Goal: Task Accomplishment & Management: Complete application form

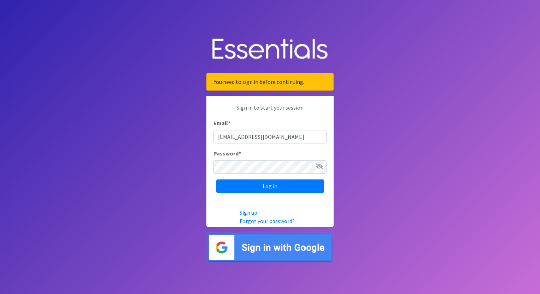
type input "jstranzl@cathedral-center.org"
click at [216, 180] on input "Log in" at bounding box center [270, 186] width 108 height 13
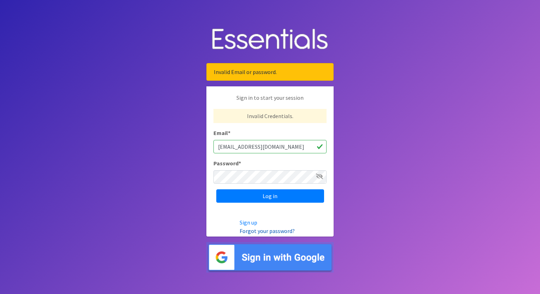
click at [271, 231] on link "Forgot your password?" at bounding box center [266, 231] width 55 height 7
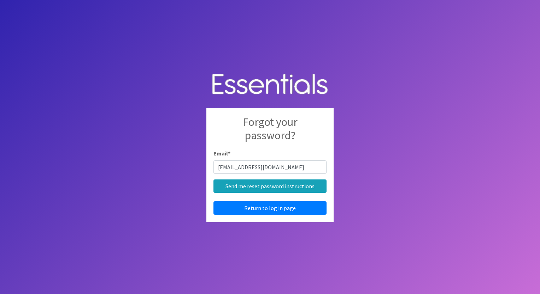
type input "[EMAIL_ADDRESS][DOMAIN_NAME]"
click at [213, 180] on input "Send me reset password instructions" at bounding box center [269, 186] width 113 height 13
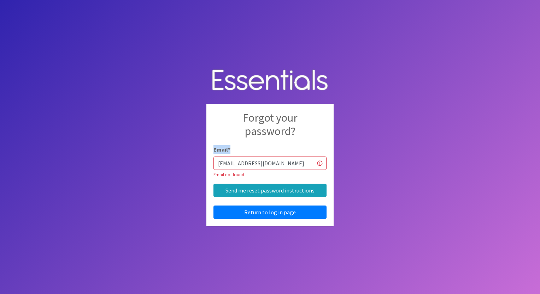
drag, startPoint x: 266, startPoint y: 156, endPoint x: 267, endPoint y: 169, distance: 13.5
click at [266, 157] on div "Email * jstranzl@cathedral-center.org Email not found" at bounding box center [269, 161] width 113 height 33
click at [267, 169] on input "[EMAIL_ADDRESS][DOMAIN_NAME]" at bounding box center [269, 163] width 113 height 13
click at [267, 169] on input "jstranzl@cathedral-center.org" at bounding box center [269, 163] width 113 height 13
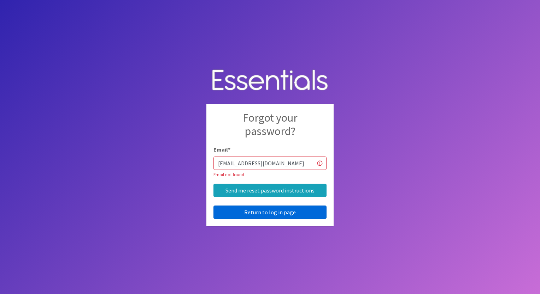
click at [259, 214] on link "Return to log in page" at bounding box center [269, 212] width 113 height 13
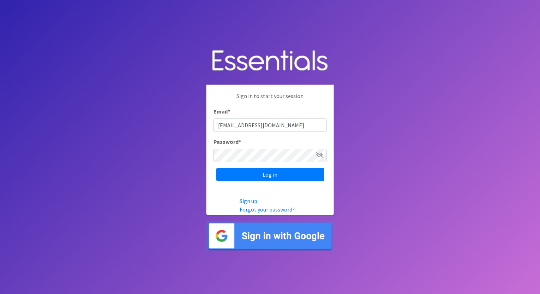
type input "[EMAIL_ADDRESS][DOMAIN_NAME]"
click at [216, 168] on input "Log in" at bounding box center [270, 174] width 108 height 13
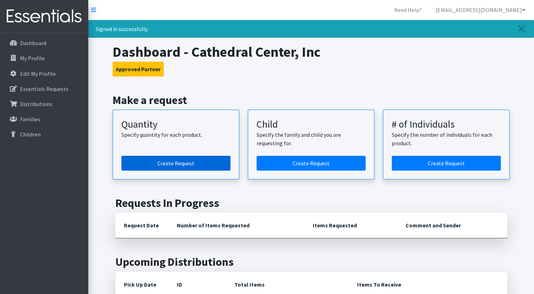
click at [137, 160] on link "Create Request" at bounding box center [175, 163] width 109 height 15
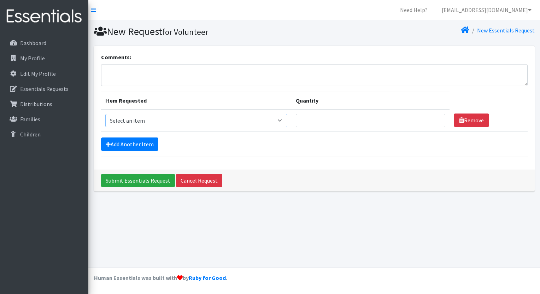
click at [150, 124] on select "Select an item Adult Briefs (Medium) Adult Briefs (XL) Adult Briefs (XS) Adult …" at bounding box center [196, 120] width 182 height 13
click at [129, 122] on select "Select an item Adult Briefs (Medium) Adult Briefs (XL) Adult Briefs (XS) Adult …" at bounding box center [196, 120] width 182 height 13
select select "4665"
click at [105, 114] on select "Select an item Adult Briefs (Medium) Adult Briefs (XL) Adult Briefs (XS) Adult …" at bounding box center [196, 120] width 182 height 13
click at [308, 124] on input "Quantity" at bounding box center [370, 120] width 149 height 13
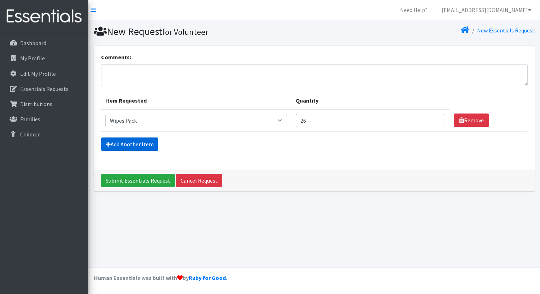
type input "26"
click at [119, 139] on link "Add Another Item" at bounding box center [129, 144] width 57 height 13
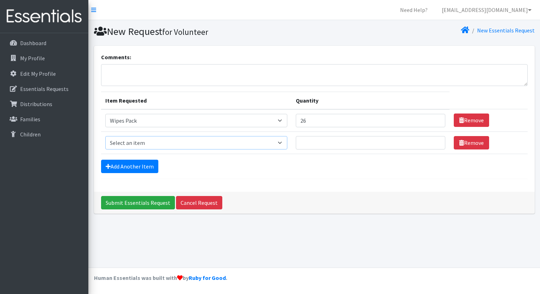
click at [136, 144] on select "Select an item Adult Briefs (Medium) Adult Briefs (XL) Adult Briefs (XS) Adult …" at bounding box center [196, 142] width 182 height 13
select select "4644"
click at [105, 136] on select "Select an item Adult Briefs (Medium) Adult Briefs (XL) Adult Briefs (XS) Adult …" at bounding box center [196, 142] width 182 height 13
click at [333, 148] on input "Quantity" at bounding box center [370, 142] width 149 height 13
type input "8"
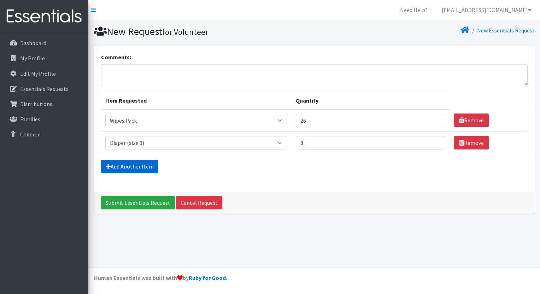
click at [124, 167] on link "Add Another Item" at bounding box center [129, 166] width 57 height 13
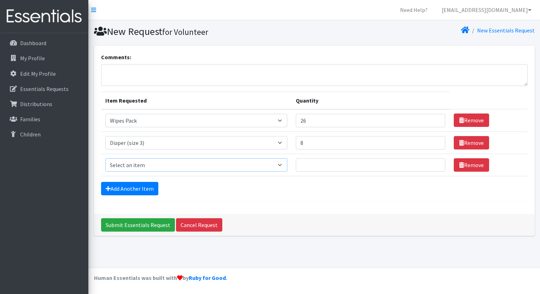
click at [173, 161] on select "Select an item Adult Briefs (Medium) Adult Briefs (XL) Adult Briefs (XS) Adult …" at bounding box center [196, 165] width 182 height 13
select select "4645"
click at [105, 159] on select "Select an item Adult Briefs (Medium) Adult Briefs (XL) Adult Briefs (XS) Adult …" at bounding box center [196, 165] width 182 height 13
click at [312, 165] on input "Quantity" at bounding box center [370, 165] width 149 height 13
type input "7"
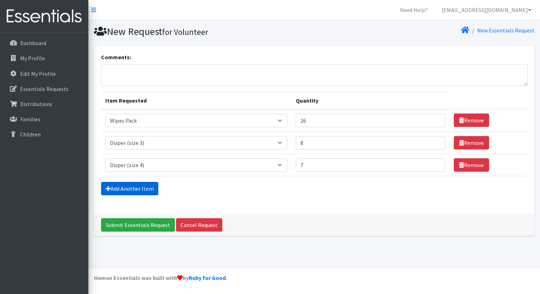
click at [131, 184] on link "Add Another Item" at bounding box center [129, 188] width 57 height 13
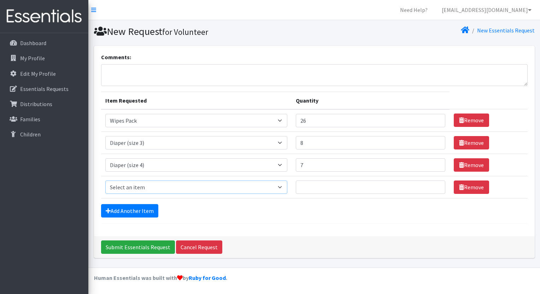
click at [124, 186] on select "Select an item Adult Briefs (Medium) Adult Briefs (XL) Adult Briefs (XS) Adult …" at bounding box center [196, 187] width 182 height 13
select select "4646"
click at [105, 181] on select "Select an item Adult Briefs (Medium) Adult Briefs (XL) Adult Briefs (XS) Adult …" at bounding box center [196, 187] width 182 height 13
click at [315, 187] on input "Quantity" at bounding box center [370, 187] width 149 height 13
type input "7"
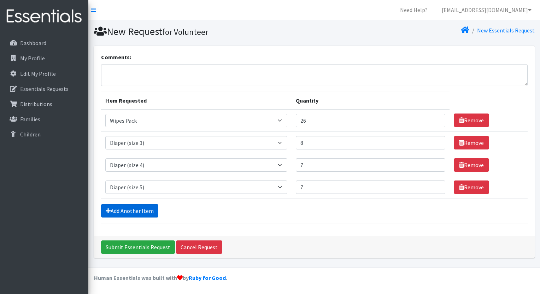
click at [151, 214] on link "Add Another Item" at bounding box center [129, 210] width 57 height 13
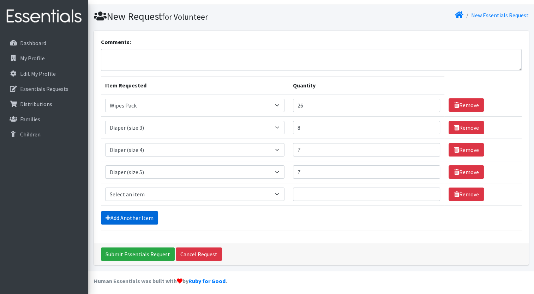
scroll to position [17, 0]
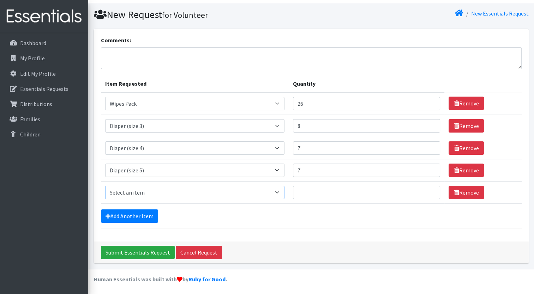
click at [132, 190] on select "Select an item Adult Briefs (Medium) Adult Briefs (XL) Adult Briefs (XS) Adult …" at bounding box center [195, 192] width 180 height 13
select select "4649"
click at [105, 186] on select "Select an item Adult Briefs (Medium) Adult Briefs (XL) Adult Briefs (XS) Adult …" at bounding box center [195, 192] width 180 height 13
click at [314, 195] on input "Quantity" at bounding box center [366, 192] width 147 height 13
type input "4"
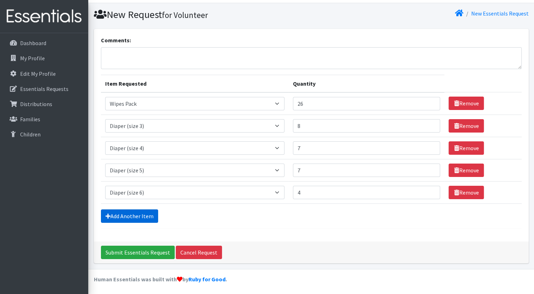
click at [140, 215] on link "Add Another Item" at bounding box center [129, 216] width 57 height 13
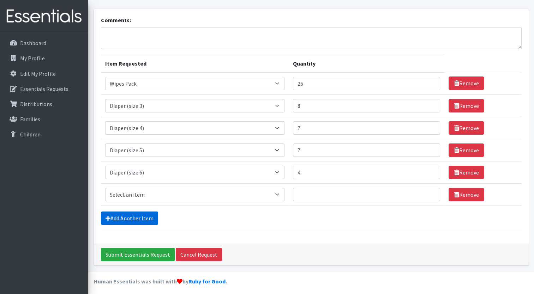
scroll to position [39, 0]
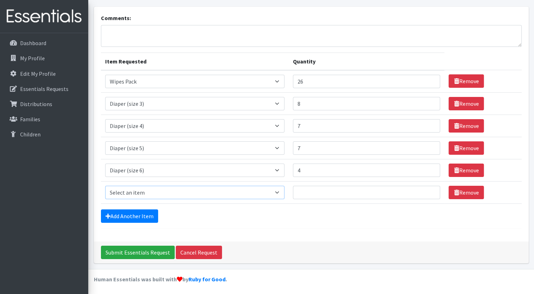
click at [166, 196] on select "Select an item Adult Briefs (Medium) Adult Briefs (XL) Adult Briefs (XS) Adult …" at bounding box center [195, 192] width 180 height 13
click at [105, 186] on select "Select an item Adult Briefs (Medium) Adult Briefs (XL) Adult Briefs (XS) Adult …" at bounding box center [195, 192] width 180 height 13
drag, startPoint x: 152, startPoint y: 190, endPoint x: 154, endPoint y: 185, distance: 5.6
click at [152, 190] on select "Select an item Adult Briefs (Medium) Adult Briefs (XL) Adult Briefs (XS) Adult …" at bounding box center [195, 192] width 180 height 13
select select "5865"
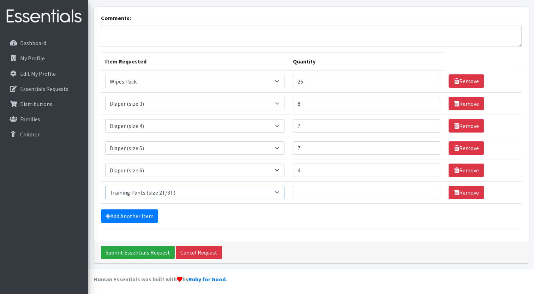
click at [105, 186] on select "Select an item Adult Briefs (Medium) Adult Briefs (XL) Adult Briefs (XS) Adult …" at bounding box center [195, 192] width 180 height 13
click at [305, 194] on input "Quantity" at bounding box center [366, 192] width 147 height 13
type input "2"
click at [120, 218] on link "Add Another Item" at bounding box center [129, 216] width 57 height 13
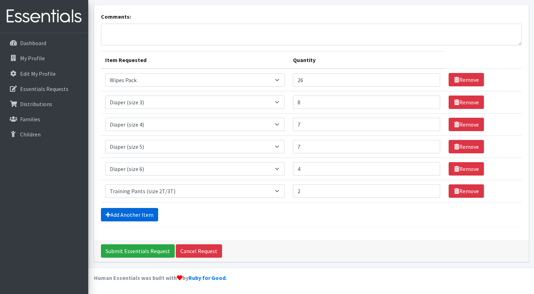
scroll to position [61, 0]
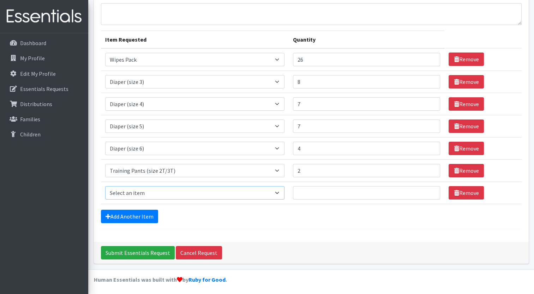
click at [131, 196] on select "Select an item Adult Briefs (Medium) Adult Briefs (XL) Adult Briefs (XS) Adult …" at bounding box center [195, 192] width 180 height 13
select select "5866"
click at [105, 186] on select "Select an item Adult Briefs (Medium) Adult Briefs (XL) Adult Briefs (XS) Adult …" at bounding box center [195, 192] width 180 height 13
click at [302, 193] on input "Quantity" at bounding box center [366, 192] width 147 height 13
type input "3"
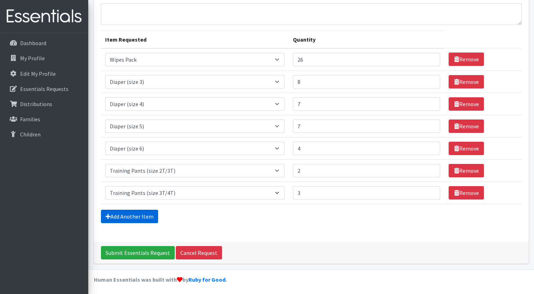
click at [119, 219] on link "Add Another Item" at bounding box center [129, 216] width 57 height 13
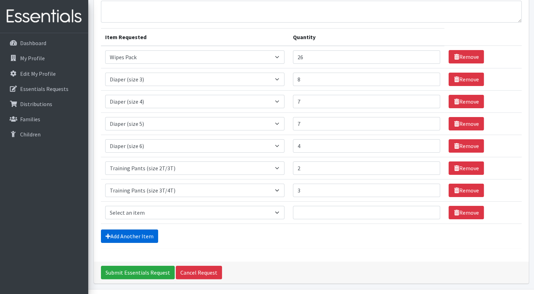
scroll to position [83, 0]
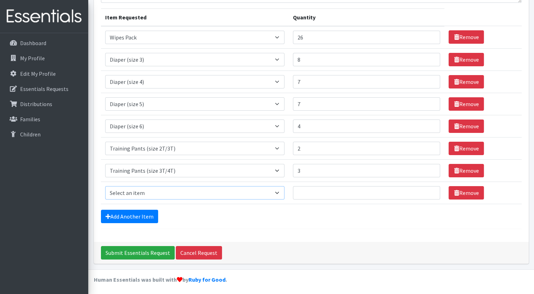
click at [123, 197] on select "Select an item Adult Briefs (Medium) Adult Briefs (XL) Adult Briefs (XS) Adult …" at bounding box center [195, 192] width 180 height 13
select select "5867"
click at [105, 186] on select "Select an item Adult Briefs (Medium) Adult Briefs (XL) Adult Briefs (XS) Adult …" at bounding box center [195, 192] width 180 height 13
click at [306, 192] on input "Quantity" at bounding box center [366, 192] width 147 height 13
type input "9"
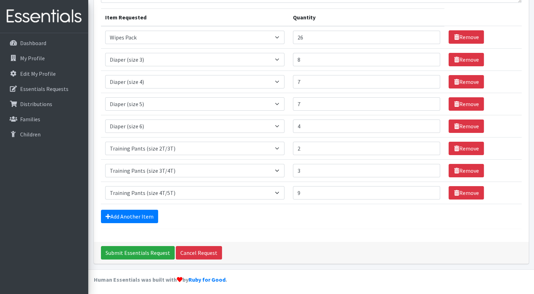
click at [292, 224] on form "Comments: Item Requested Quantity Item Requested Select an item Adult Briefs (M…" at bounding box center [311, 100] width 421 height 260
click at [135, 214] on link "Add Another Item" at bounding box center [129, 216] width 57 height 13
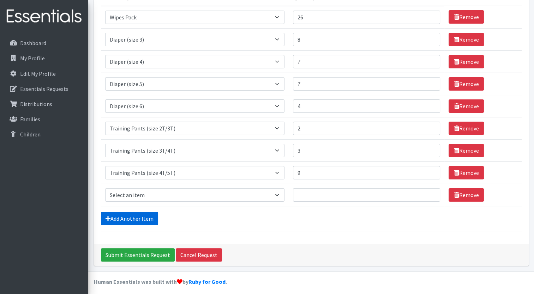
scroll to position [106, 0]
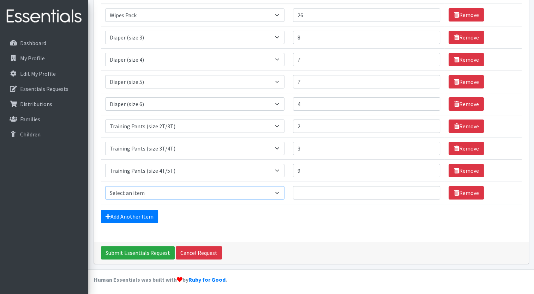
click at [139, 197] on select "Select an item Adult Briefs (Medium) Adult Briefs (XL) Adult Briefs (XS) Adult …" at bounding box center [195, 192] width 180 height 13
click at [105, 186] on select "Select an item Adult Briefs (Medium) Adult Briefs (XL) Adult Briefs (XS) Adult …" at bounding box center [195, 192] width 180 height 13
click at [160, 194] on select "Select an item Adult Briefs (Medium) Adult Briefs (XL) Adult Briefs (XS) Adult …" at bounding box center [195, 192] width 180 height 13
select select "11293"
click at [105, 186] on select "Select an item Adult Briefs (Medium) Adult Briefs (XL) Adult Briefs (XS) Adult …" at bounding box center [195, 192] width 180 height 13
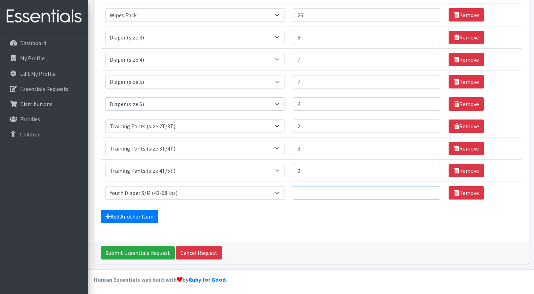
click at [320, 190] on input "Quantity" at bounding box center [366, 192] width 147 height 13
type input "1"
click at [114, 214] on link "Add Another Item" at bounding box center [129, 216] width 57 height 13
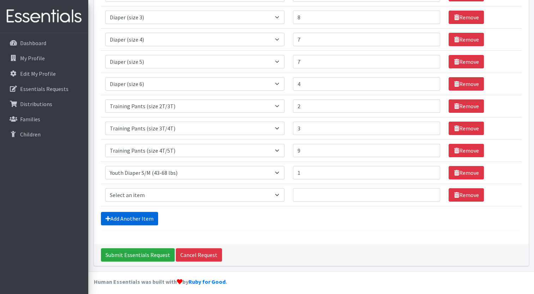
scroll to position [128, 0]
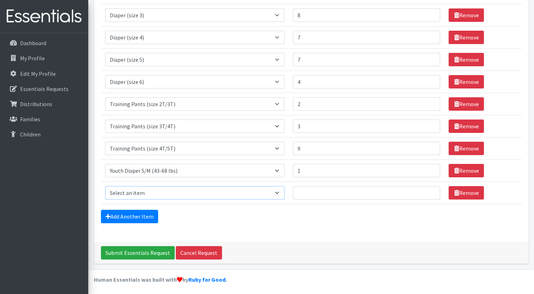
click at [122, 190] on select "Select an item Adult Briefs (Medium) Adult Briefs (XL) Adult Briefs (XS) Adult …" at bounding box center [195, 192] width 180 height 13
select select "11294"
click at [105, 186] on select "Select an item Adult Briefs (Medium) Adult Briefs (XL) Adult Briefs (XS) Adult …" at bounding box center [195, 192] width 180 height 13
click at [332, 194] on input "Quantity" at bounding box center [366, 192] width 147 height 13
type input "1"
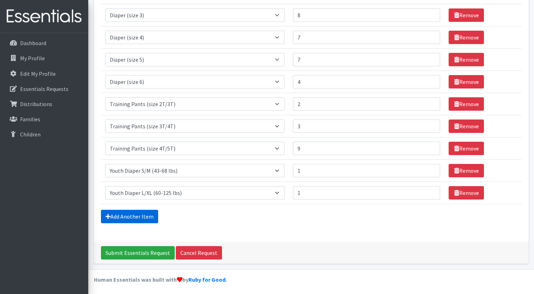
click at [136, 213] on link "Add Another Item" at bounding box center [129, 216] width 57 height 13
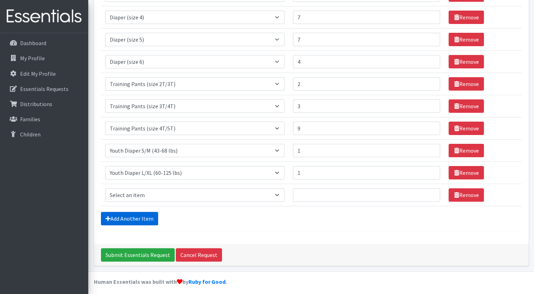
scroll to position [150, 0]
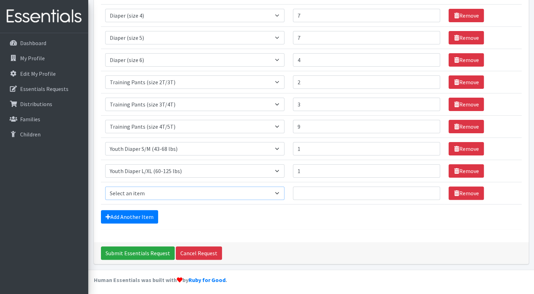
click at [149, 191] on select "Select an item Adult Briefs (Medium) Adult Briefs (XL) Adult Briefs (XS) Adult …" at bounding box center [195, 193] width 180 height 13
select select "11413"
click at [105, 187] on select "Select an item Adult Briefs (Medium) Adult Briefs (XL) Adult Briefs (XS) Adult …" at bounding box center [195, 193] width 180 height 13
click at [316, 188] on input "Quantity" at bounding box center [366, 193] width 147 height 13
type input "2"
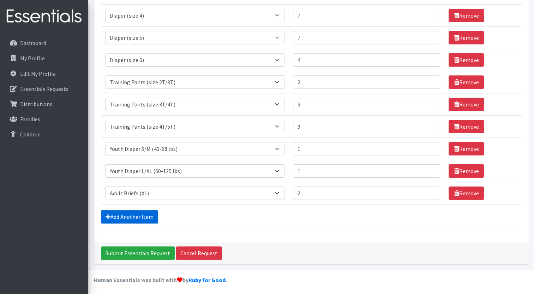
click at [126, 218] on link "Add Another Item" at bounding box center [129, 216] width 57 height 13
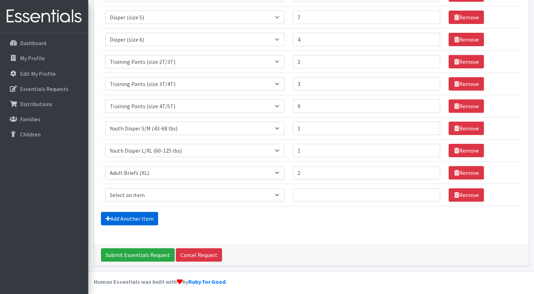
scroll to position [172, 0]
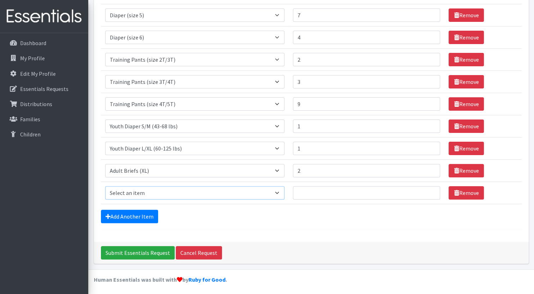
click at [127, 196] on select "Select an item Adult Briefs (Medium) Adult Briefs (XL) Adult Briefs (XS) Adult …" at bounding box center [195, 192] width 180 height 13
select select "12125"
click at [105, 186] on select "Select an item Adult Briefs (Medium) Adult Briefs (XL) Adult Briefs (XS) Adult …" at bounding box center [195, 192] width 180 height 13
click at [303, 194] on input "Quantity" at bounding box center [366, 192] width 147 height 13
type input "2"
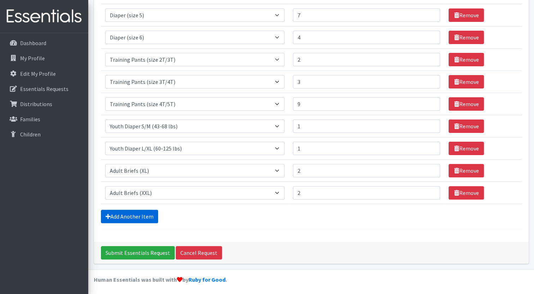
click at [149, 214] on link "Add Another Item" at bounding box center [129, 216] width 57 height 13
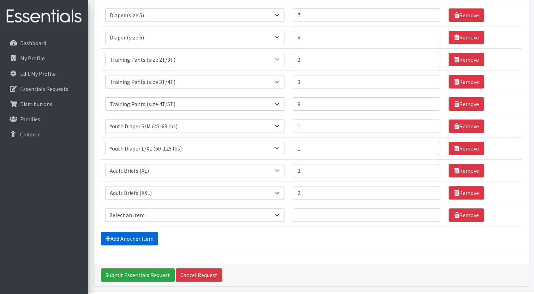
scroll to position [194, 0]
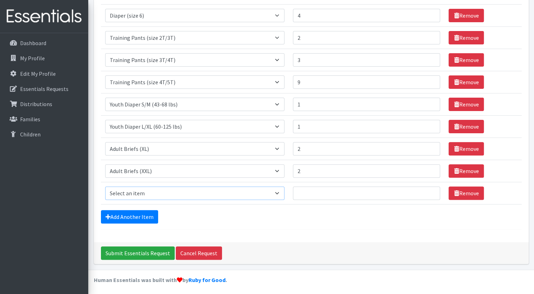
click at [130, 190] on select "Select an item Adult Briefs (Medium) Adult Briefs (XL) Adult Briefs (XS) Adult …" at bounding box center [195, 193] width 180 height 13
select select "11414"
click at [105, 187] on select "Select an item Adult Briefs (Medium) Adult Briefs (XL) Adult Briefs (XS) Adult …" at bounding box center [195, 193] width 180 height 13
click at [311, 197] on input "Quantity" at bounding box center [366, 193] width 147 height 13
type input "1"
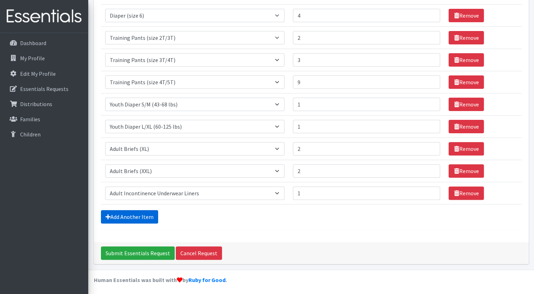
click at [120, 219] on link "Add Another Item" at bounding box center [129, 216] width 57 height 13
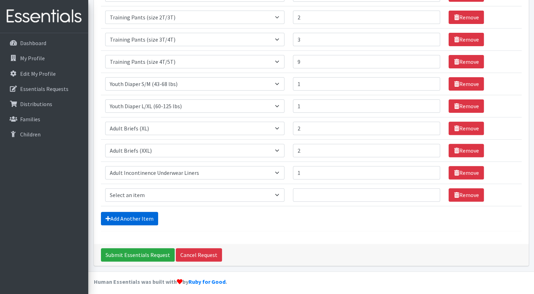
scroll to position [216, 0]
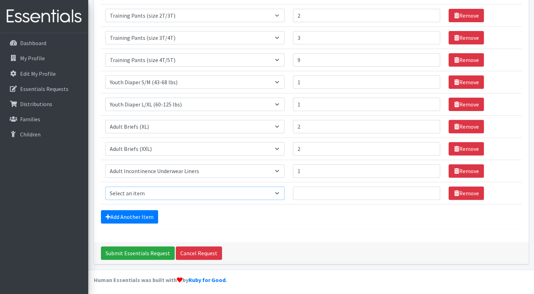
click at [128, 191] on select "Select an item Adult Briefs (Medium) Adult Briefs (XL) Adult Briefs (XS) Adult …" at bounding box center [195, 193] width 180 height 13
select select "6763"
click at [105, 187] on select "Select an item Adult Briefs (Medium) Adult Briefs (XL) Adult Briefs (XS) Adult …" at bounding box center [195, 193] width 180 height 13
click at [309, 190] on input "Quantity" at bounding box center [366, 193] width 147 height 13
type input "5"
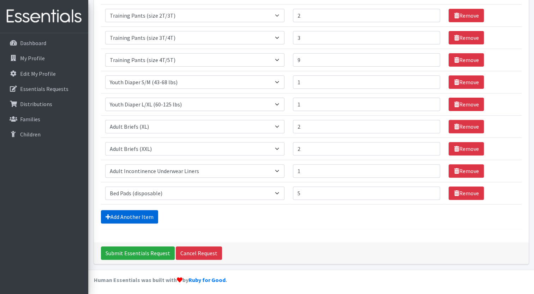
click at [138, 214] on link "Add Another Item" at bounding box center [129, 216] width 57 height 13
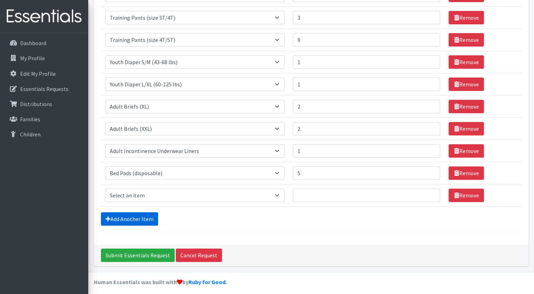
scroll to position [239, 0]
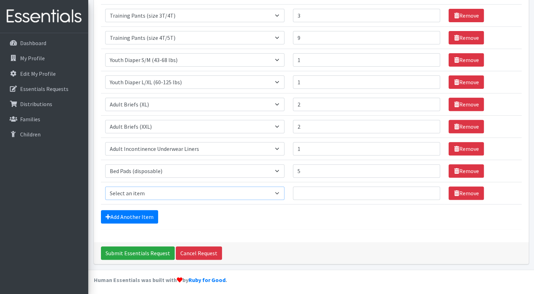
drag, startPoint x: 155, startPoint y: 197, endPoint x: 154, endPoint y: 189, distance: 8.2
click at [155, 197] on select "Select an item Adult Briefs (Medium) Adult Briefs (XL) Adult Briefs (XS) Adult …" at bounding box center [195, 193] width 180 height 13
select select "12686"
click at [105, 187] on select "Select an item Adult Briefs (Medium) Adult Briefs (XL) Adult Briefs (XS) Adult …" at bounding box center [195, 193] width 180 height 13
click at [306, 193] on input "Quantity" at bounding box center [366, 193] width 147 height 13
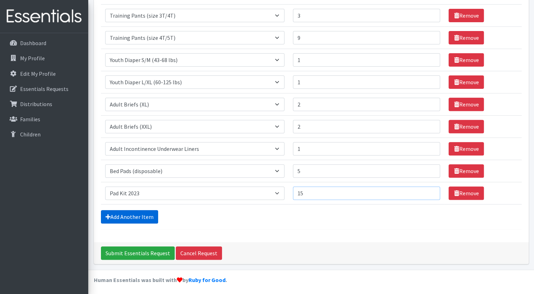
type input "15"
click at [124, 214] on link "Add Another Item" at bounding box center [129, 216] width 57 height 13
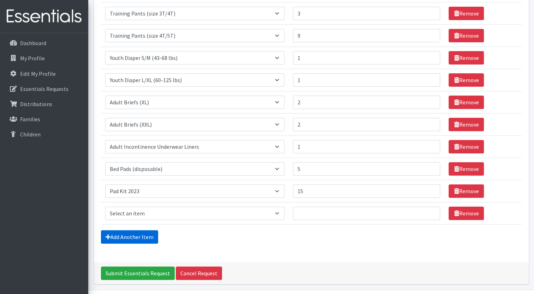
scroll to position [261, 0]
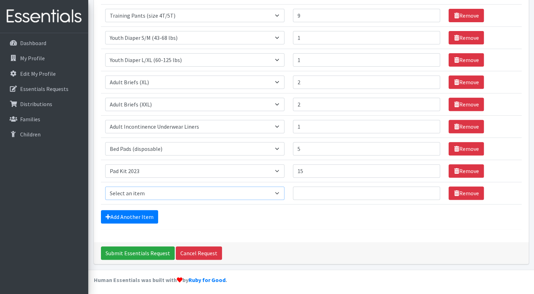
click at [123, 191] on select "Select an item Adult Briefs (Medium) Adult Briefs (XL) Adult Briefs (XS) Adult …" at bounding box center [195, 193] width 180 height 13
select select "12643"
click at [105, 187] on select "Select an item Adult Briefs (Medium) Adult Briefs (XL) Adult Briefs (XS) Adult …" at bounding box center [195, 193] width 180 height 13
click at [311, 196] on input "Quantity" at bounding box center [366, 193] width 147 height 13
type input "5"
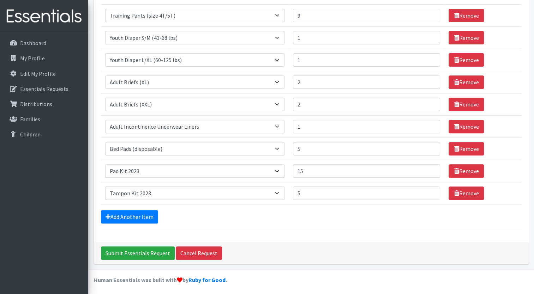
click at [319, 221] on div "Add Another Item" at bounding box center [311, 216] width 421 height 13
click at [134, 251] on input "Submit Essentials Request" at bounding box center [138, 253] width 74 height 13
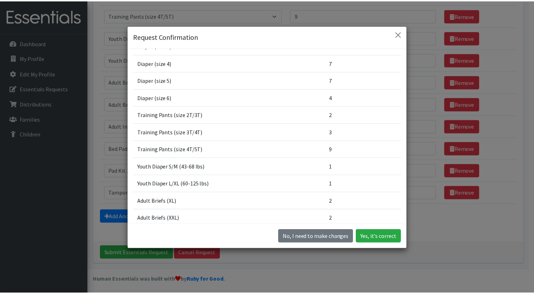
scroll to position [0, 0]
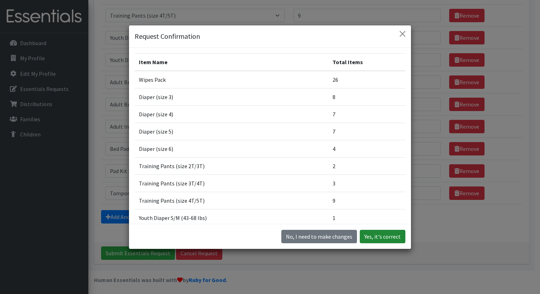
click at [374, 239] on button "Yes, it's correct" at bounding box center [382, 236] width 46 height 13
